Goal: Task Accomplishment & Management: Complete application form

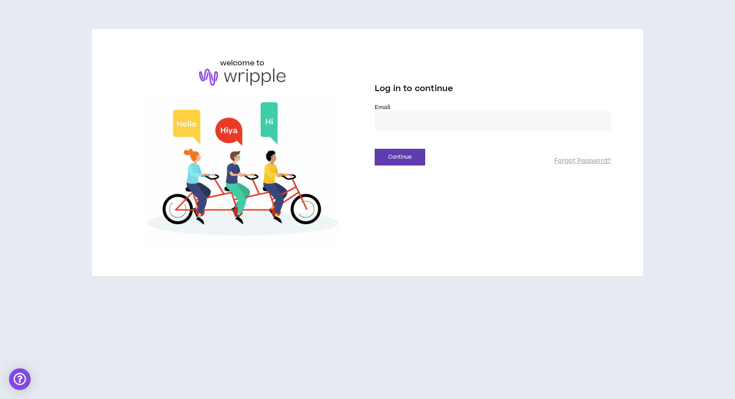
click at [412, 126] on input "email" at bounding box center [493, 120] width 236 height 19
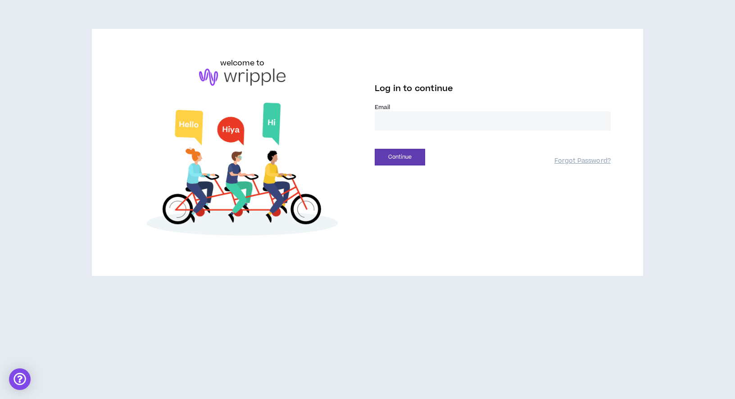
type input "**********"
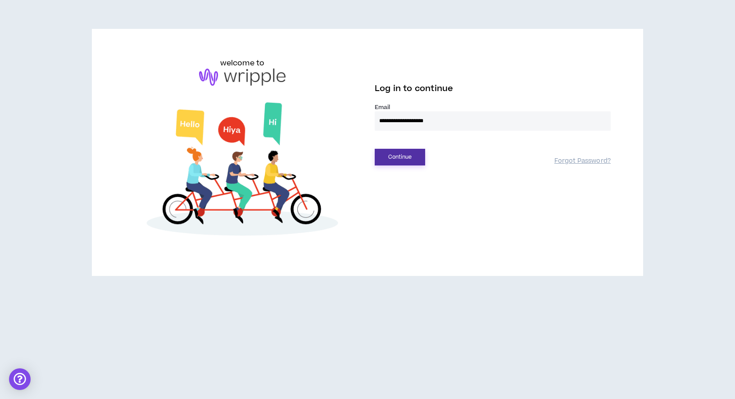
click at [397, 161] on button "Continue" at bounding box center [400, 157] width 50 height 17
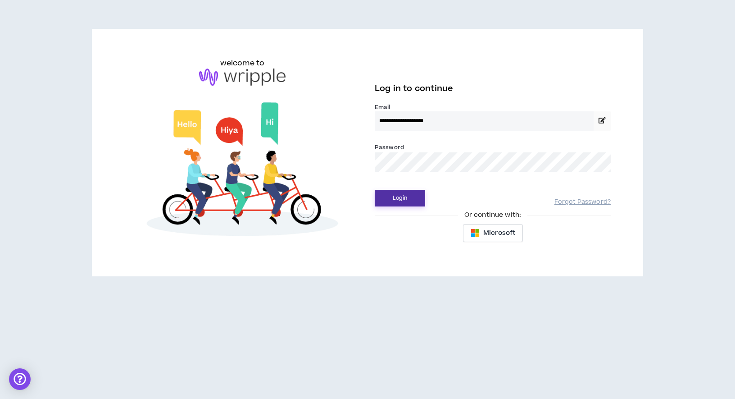
click at [395, 205] on button "Login" at bounding box center [400, 198] width 50 height 17
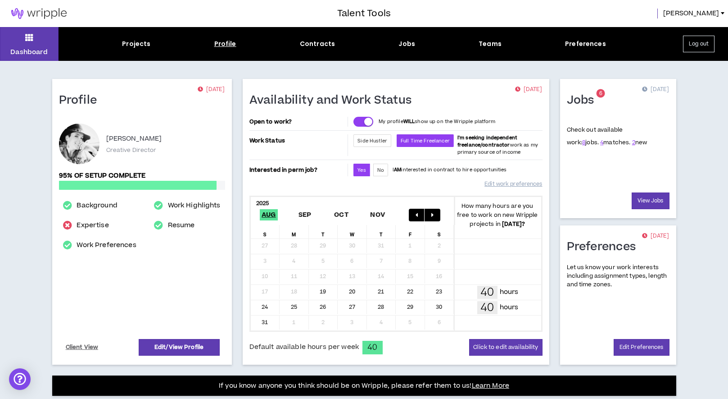
click at [228, 45] on div "Profile" at bounding box center [225, 43] width 22 height 9
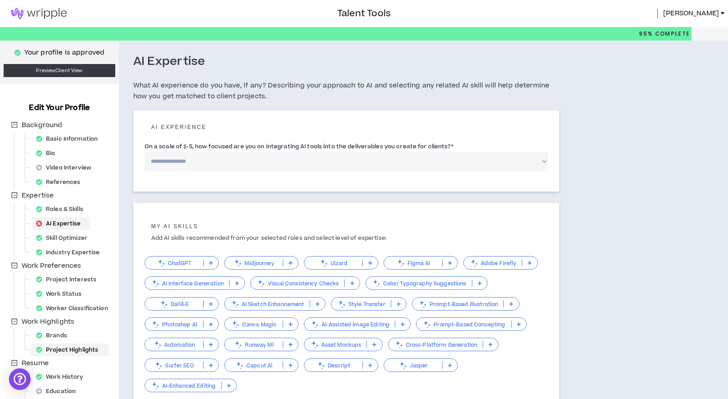
click at [59, 347] on div "Project Highlights" at bounding box center [69, 349] width 75 height 13
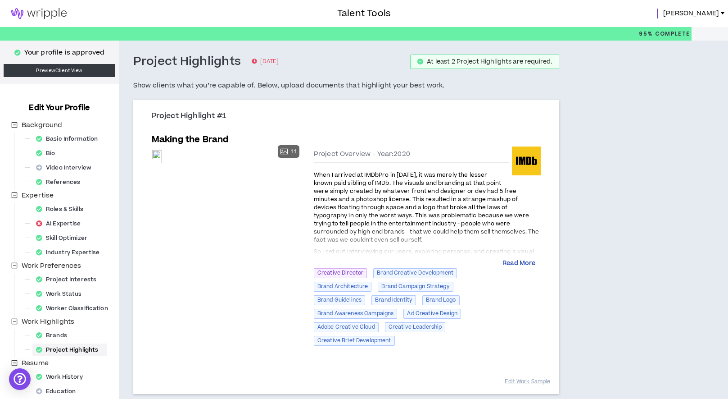
click at [520, 262] on button "Read More" at bounding box center [519, 263] width 33 height 9
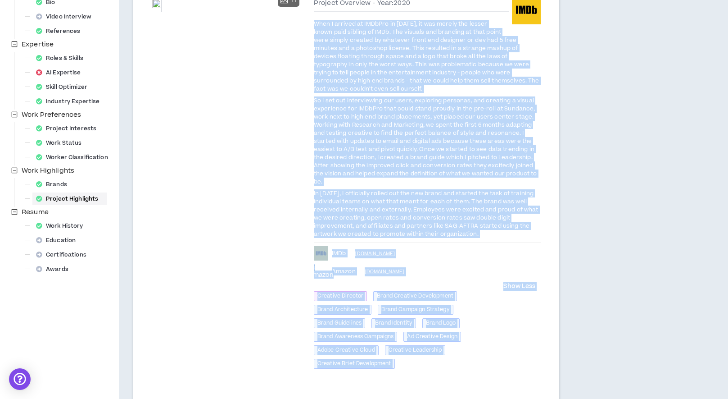
scroll to position [195, 0]
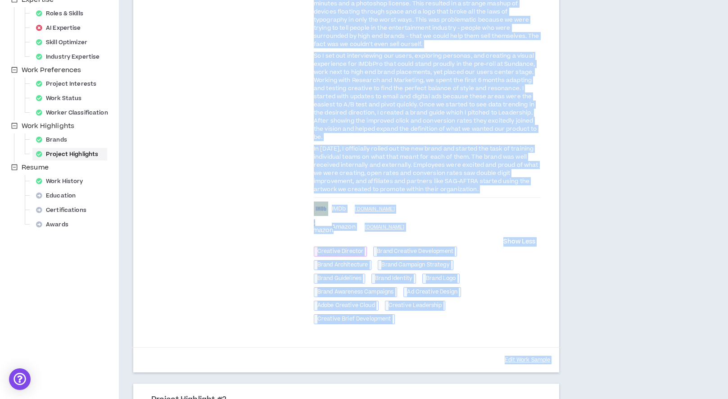
drag, startPoint x: 315, startPoint y: 172, endPoint x: 504, endPoint y: 187, distance: 189.7
click at [504, 187] on div "When I arrived at IMDbPro in [DATE], it was merely the lesser known paid siblin…" at bounding box center [427, 83] width 227 height 219
copy div "When I arrived at IMDbPro in [DATE], it was merely the lesser known paid siblin…"
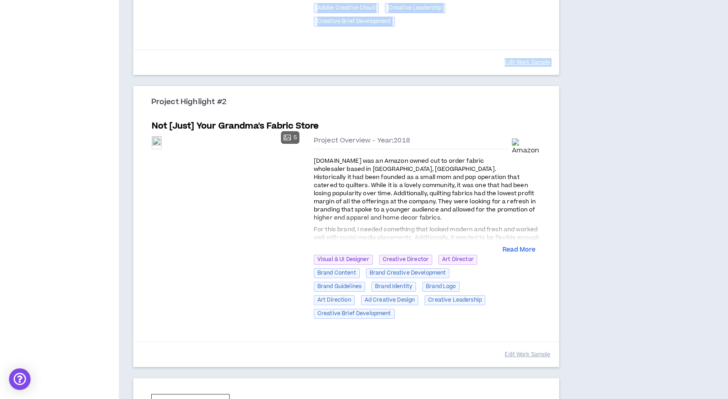
scroll to position [496, 0]
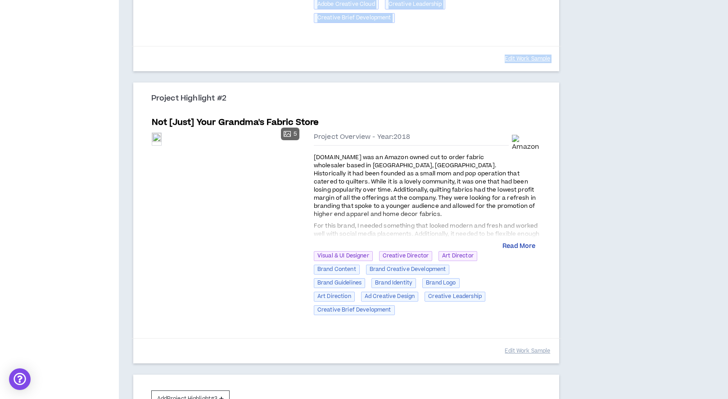
click at [517, 244] on button "Read More" at bounding box center [519, 246] width 33 height 9
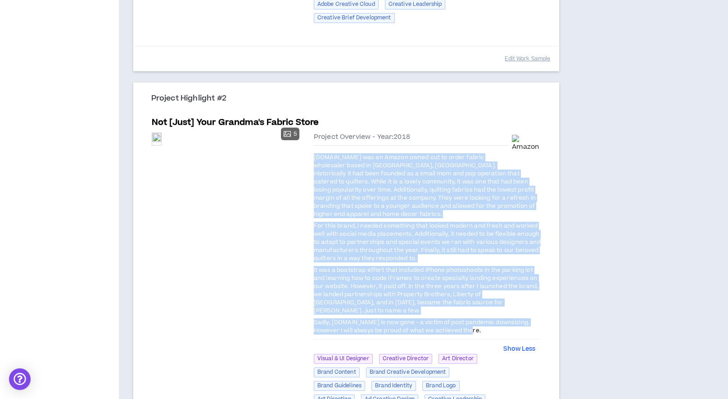
drag, startPoint x: 466, startPoint y: 311, endPoint x: 310, endPoint y: 155, distance: 220.4
click at [310, 155] on div "Preview 5 Preview Preview Preview Preview Preview Project Overview - Year: 2018…" at bounding box center [347, 276] width 390 height 294
copy div "[DOMAIN_NAME] was an Amazon owned cut to order fabric wholesaler based in [GEOG…"
